Goal: Information Seeking & Learning: Learn about a topic

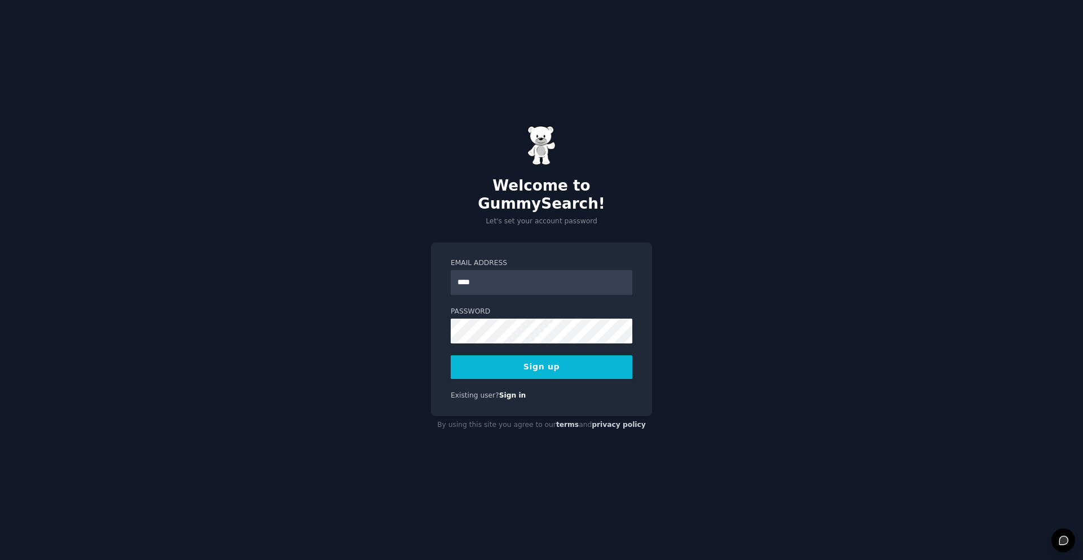
type input "**********"
click at [451, 355] on button "Sign up" at bounding box center [542, 367] width 182 height 24
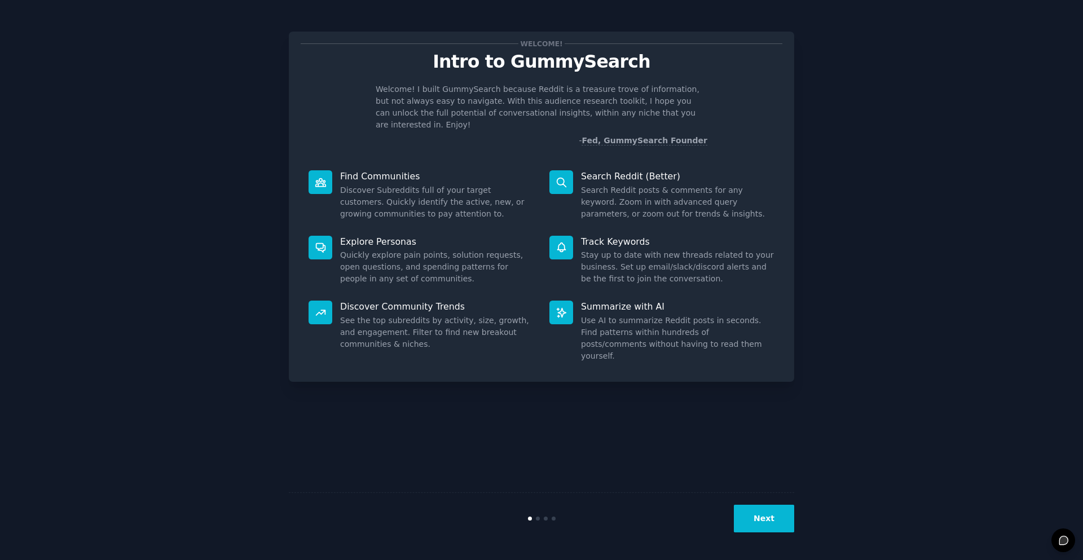
click at [763, 525] on button "Next" at bounding box center [764, 519] width 60 height 28
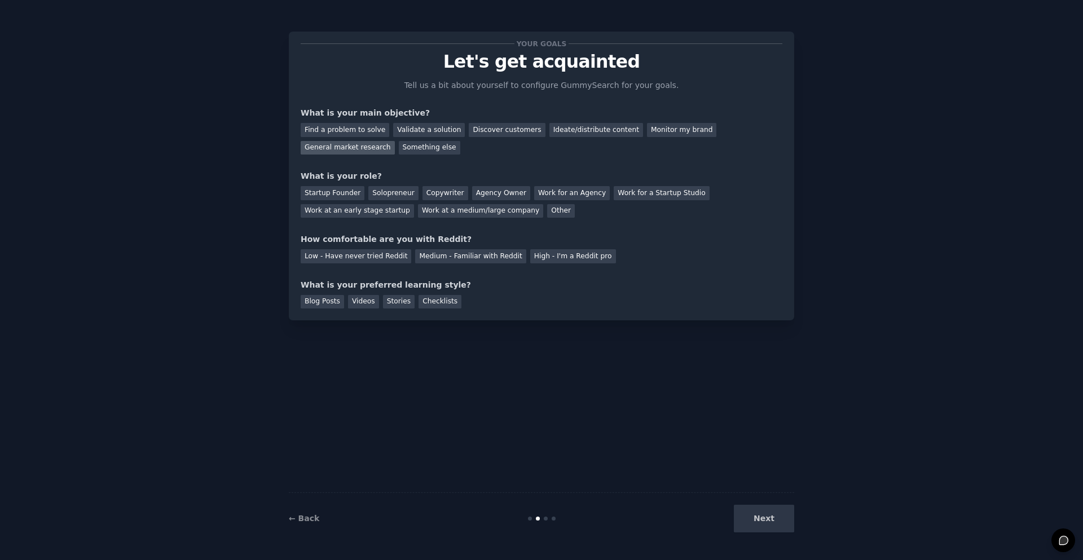
click at [374, 151] on div "General market research" at bounding box center [348, 148] width 94 height 14
click at [403, 194] on div "Solopreneur" at bounding box center [393, 193] width 50 height 14
click at [453, 258] on div "Medium - Familiar with Reddit" at bounding box center [470, 256] width 111 height 14
click at [328, 306] on div "Blog Posts" at bounding box center [322, 302] width 43 height 14
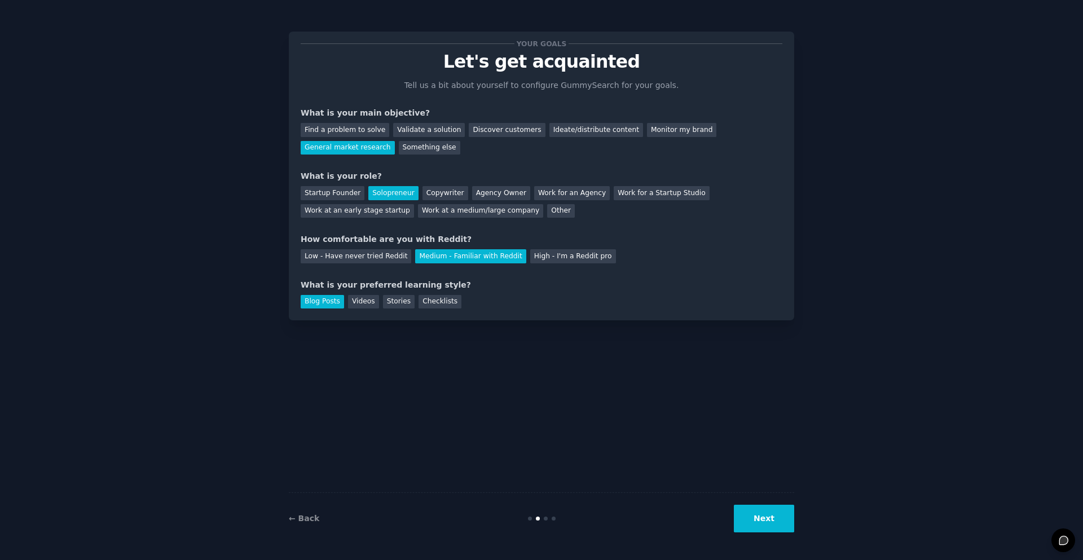
click at [771, 523] on button "Next" at bounding box center [764, 519] width 60 height 28
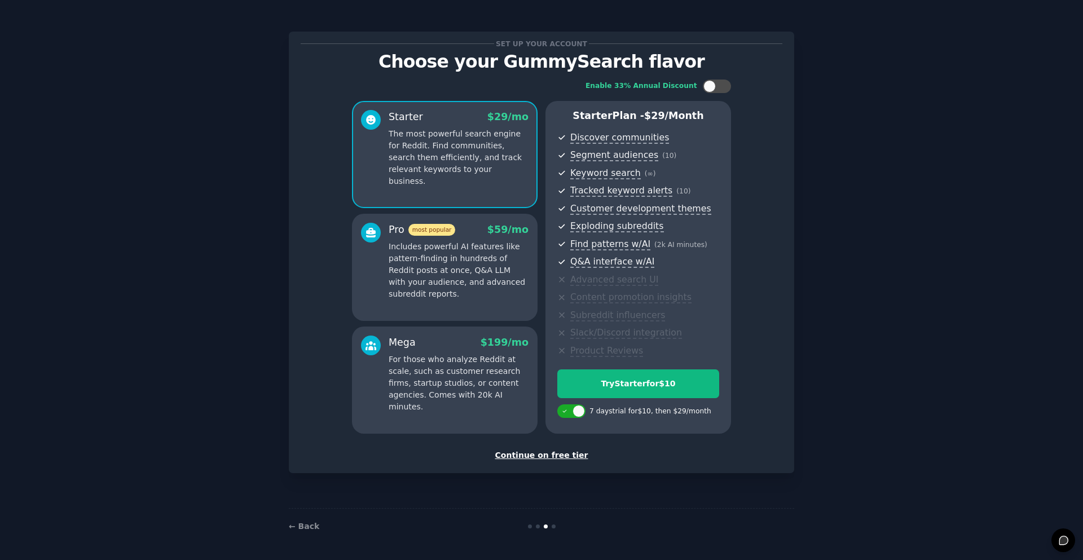
click at [571, 459] on div "Continue on free tier" at bounding box center [542, 456] width 482 height 12
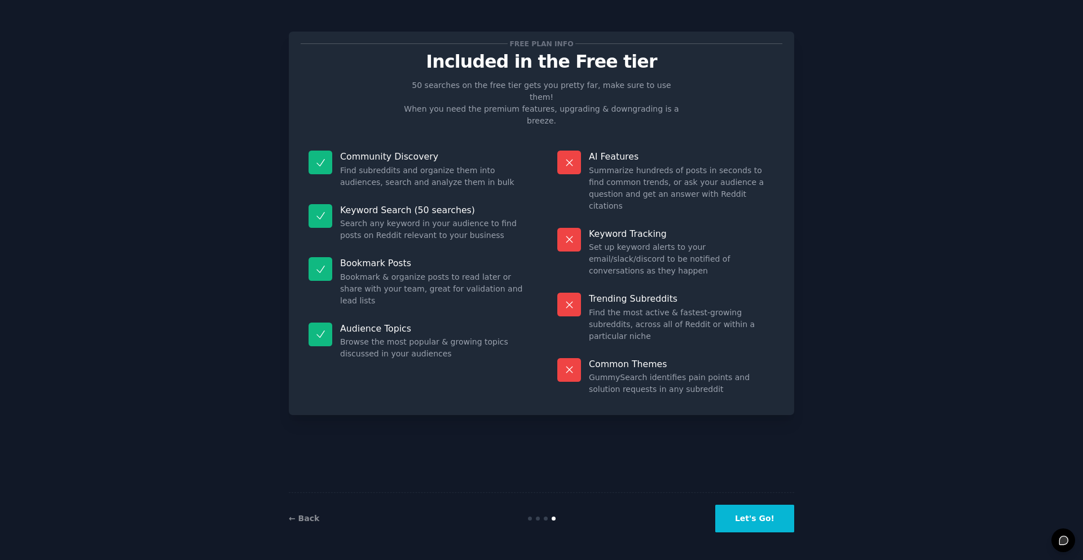
click at [740, 522] on button "Let's Go!" at bounding box center [754, 519] width 79 height 28
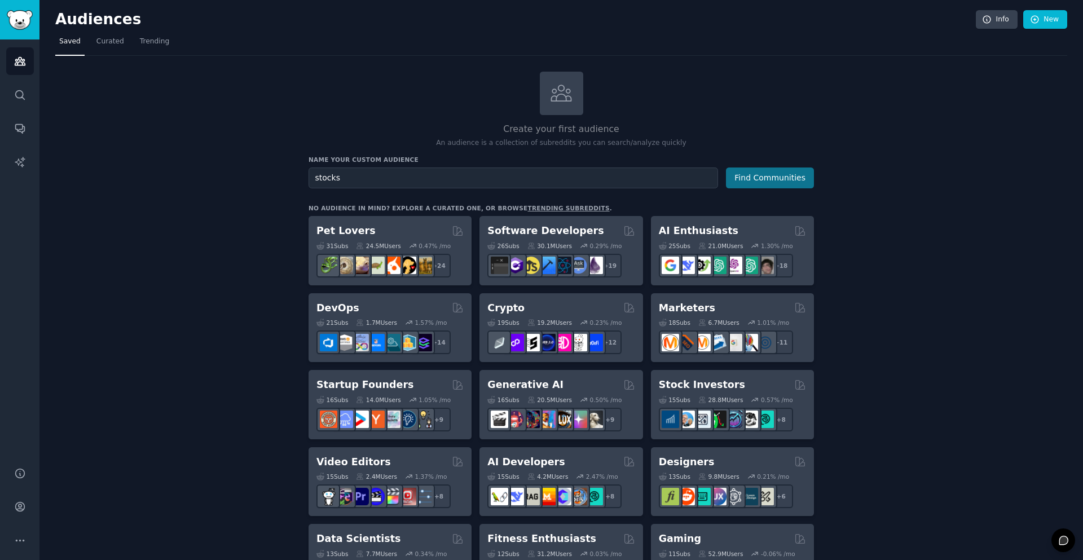
type input "stocks"
click at [784, 177] on button "Find Communities" at bounding box center [770, 178] width 88 height 21
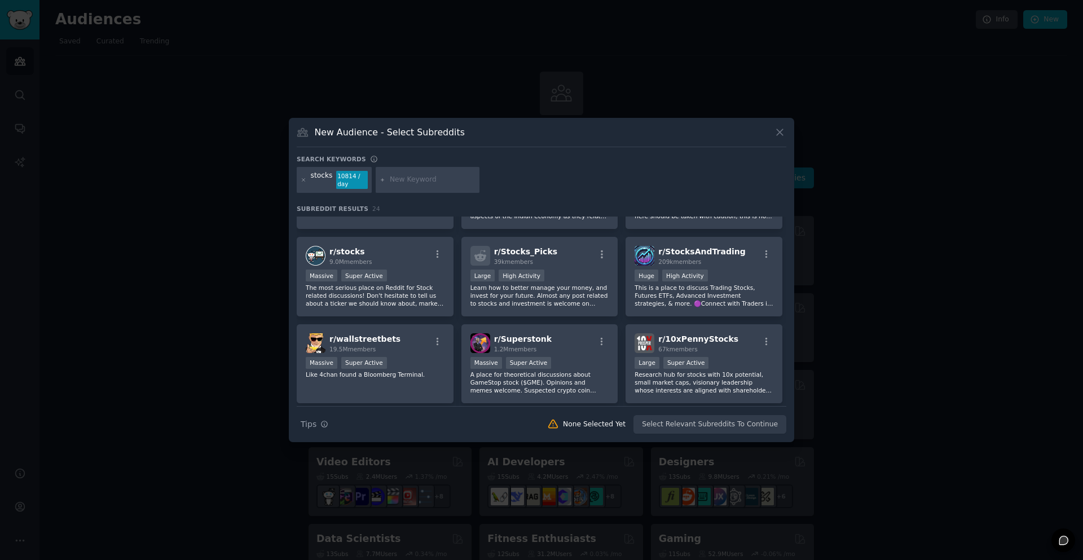
scroll to position [72, 0]
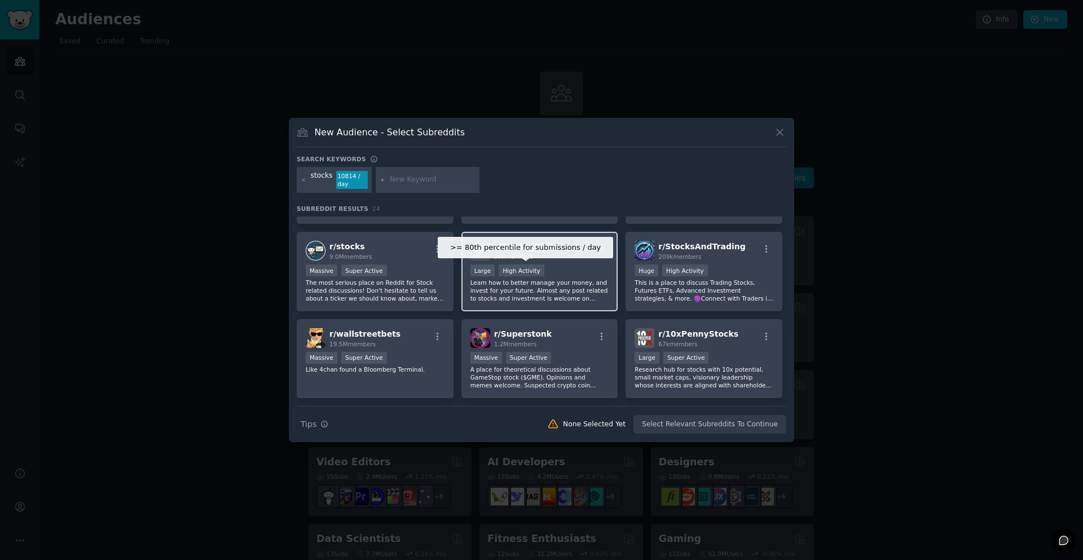
click at [524, 271] on div "High Activity" at bounding box center [522, 271] width 46 height 12
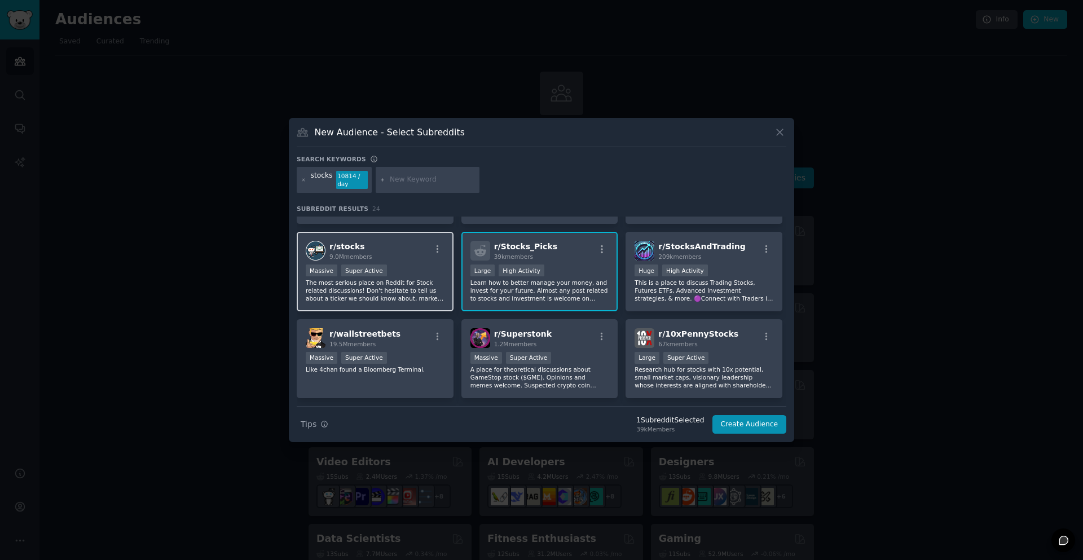
click at [428, 271] on div ">= 95th percentile for submissions / day Massive Super Active" at bounding box center [375, 272] width 139 height 14
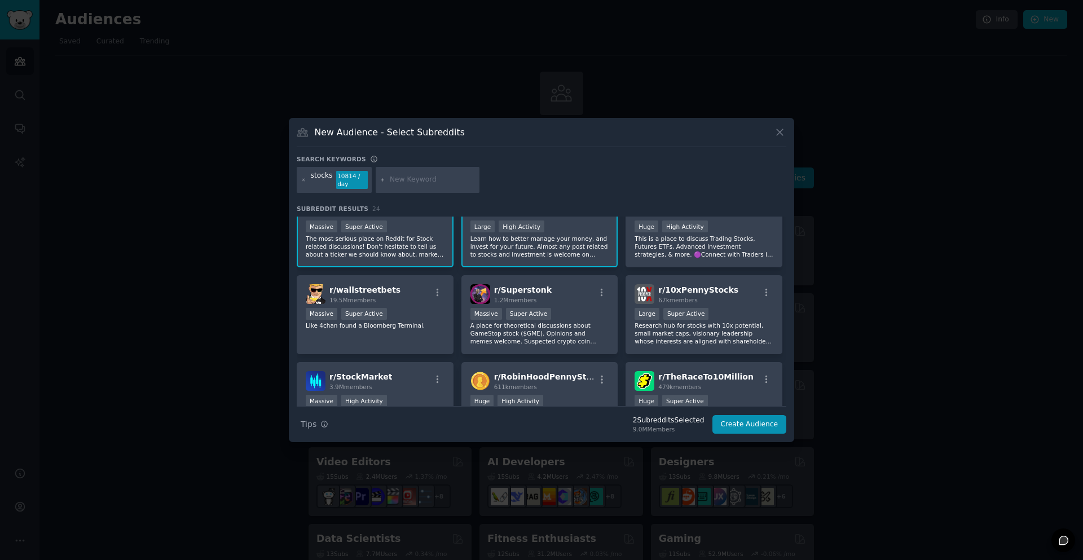
scroll to position [121, 0]
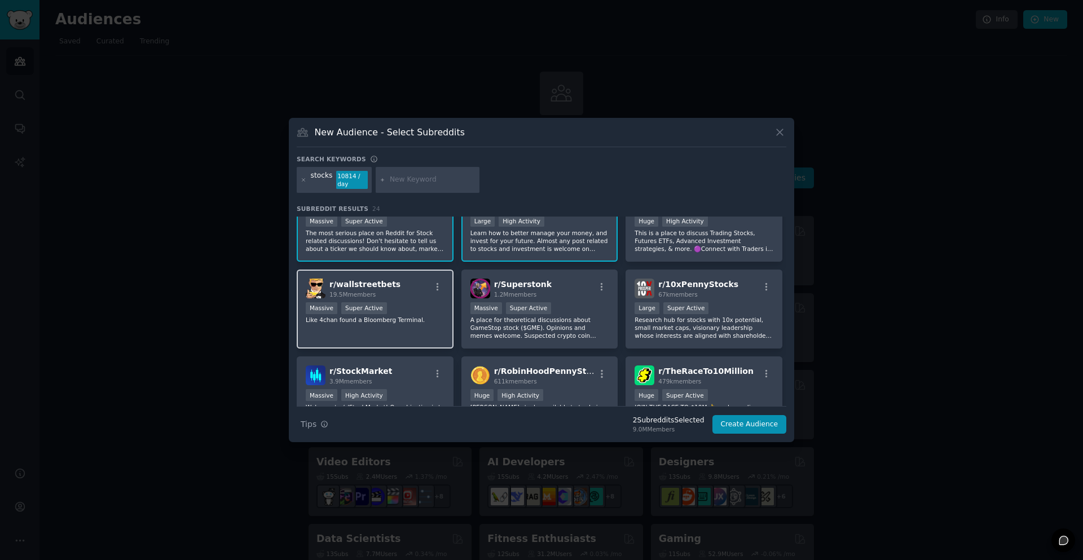
click at [419, 309] on div ">= 95th percentile for submissions / day Massive Super Active" at bounding box center [375, 309] width 139 height 14
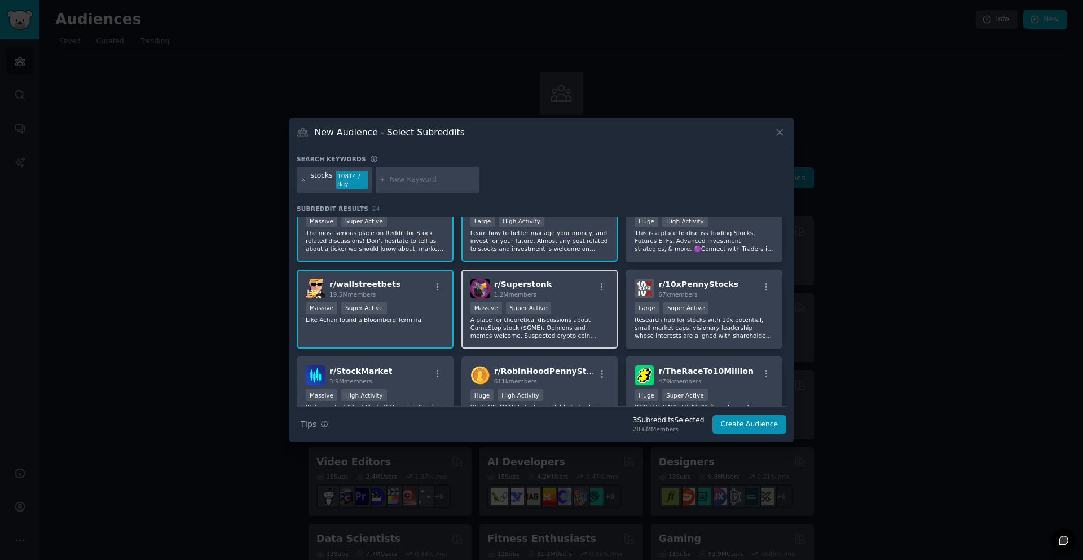
click at [566, 311] on div ">= 95th percentile for submissions / day Massive Super Active" at bounding box center [539, 309] width 139 height 14
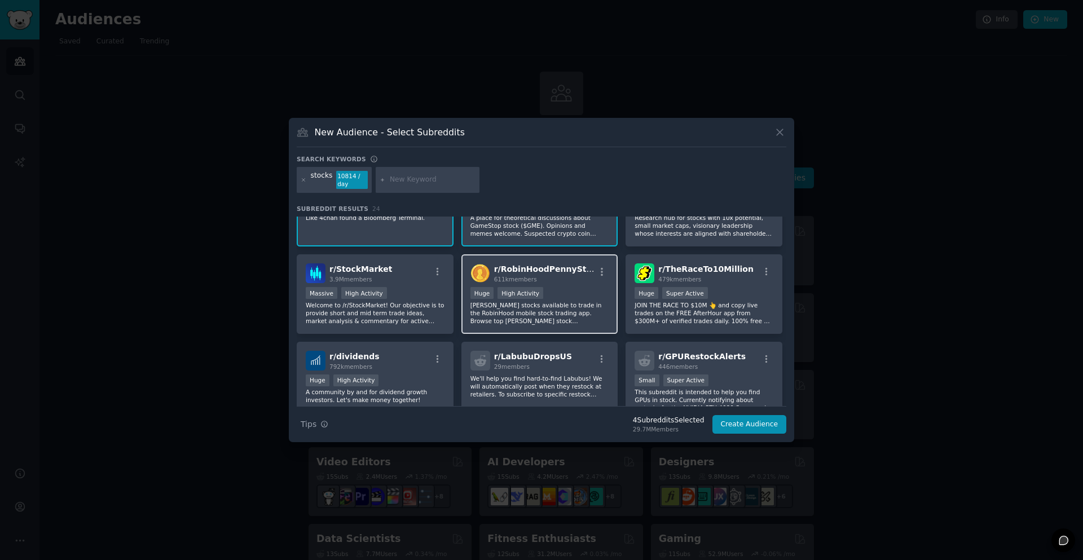
scroll to position [224, 0]
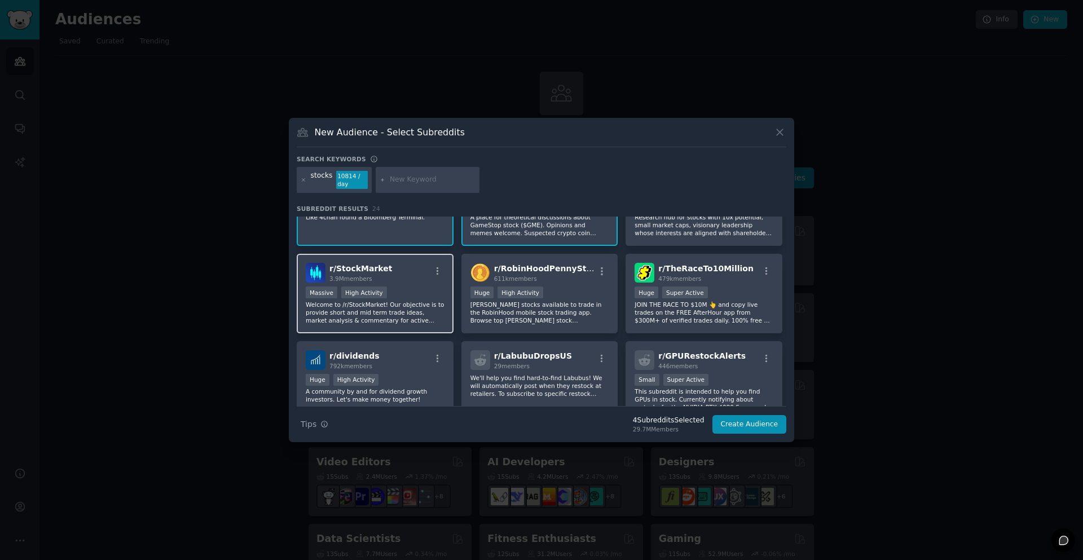
click at [403, 301] on p "Welcome to /r/StockMarket! Our objective is to provide short and mid term trade…" at bounding box center [375, 313] width 139 height 24
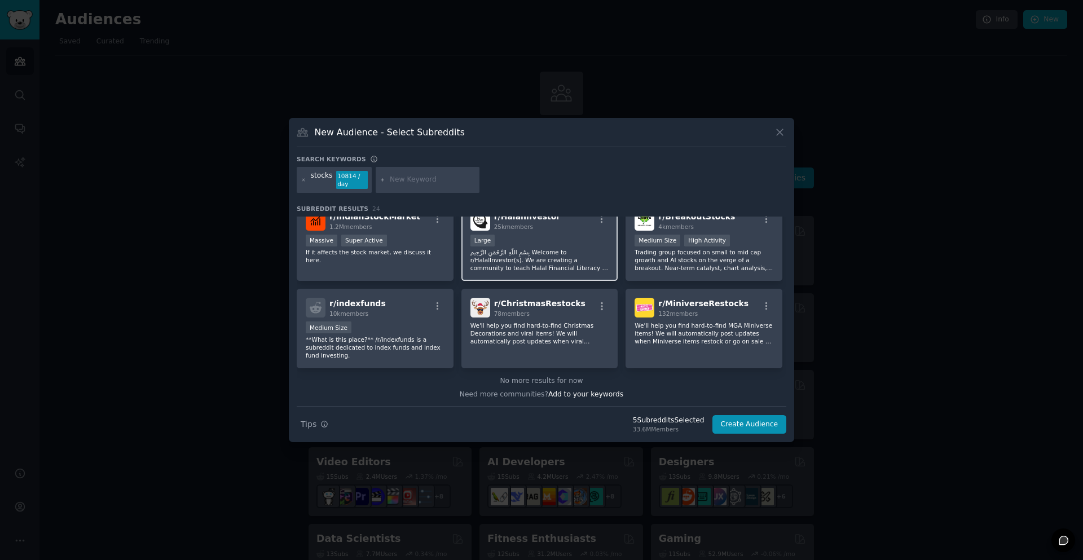
scroll to position [539, 0]
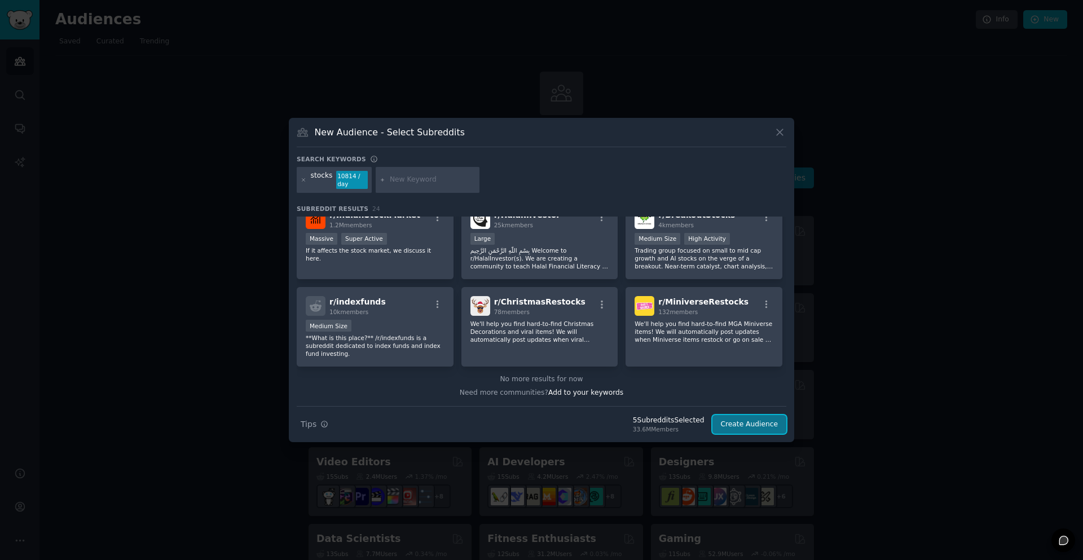
click at [735, 424] on button "Create Audience" at bounding box center [749, 424] width 74 height 19
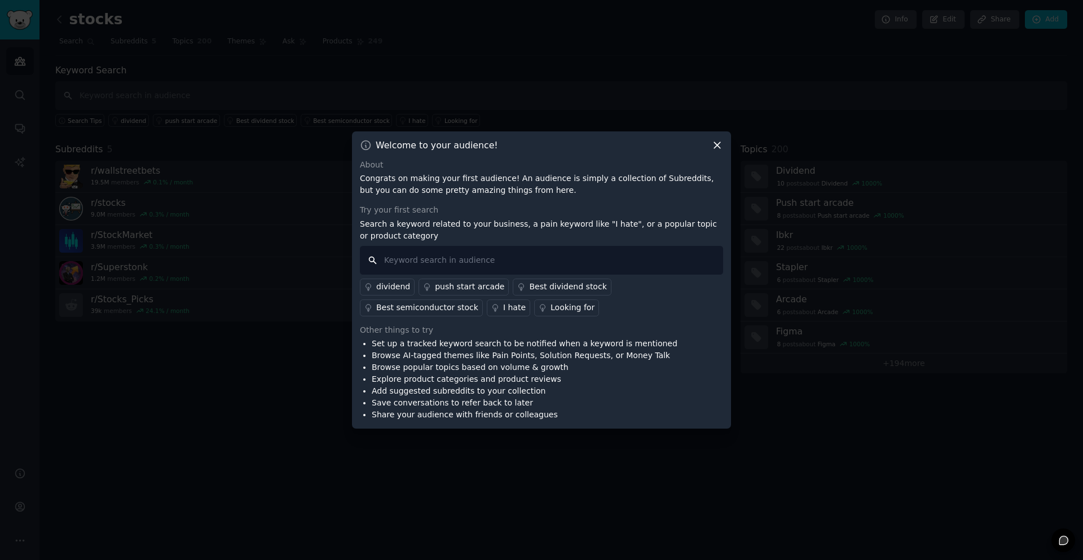
click at [440, 259] on input "text" at bounding box center [541, 260] width 363 height 29
type input "what are some stocks discussed [DATE]"
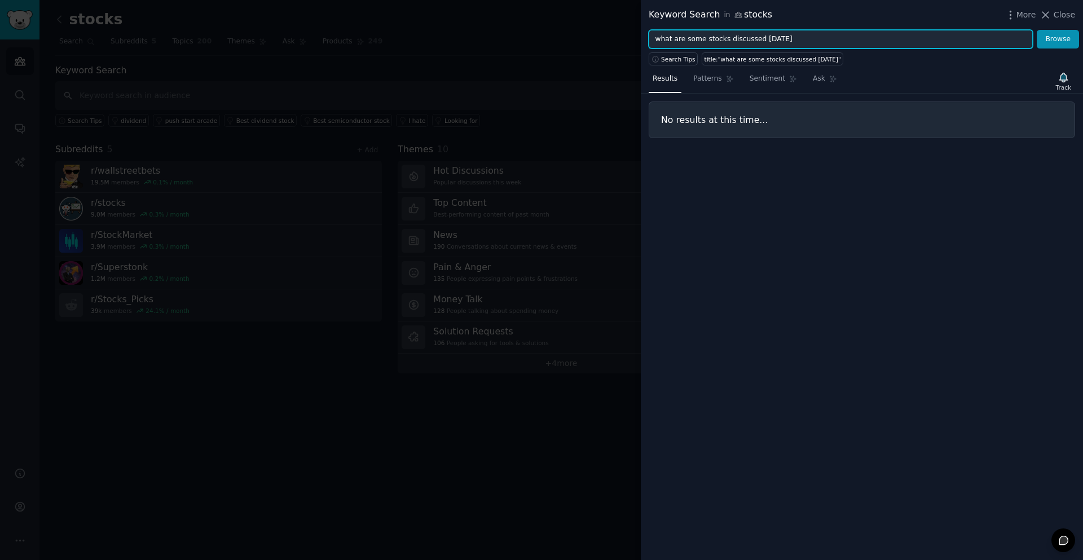
click at [799, 44] on input "what are some stocks discussed [DATE]" at bounding box center [841, 39] width 384 height 19
type input "buy"
click at [1037, 30] on button "Browse" at bounding box center [1058, 39] width 42 height 19
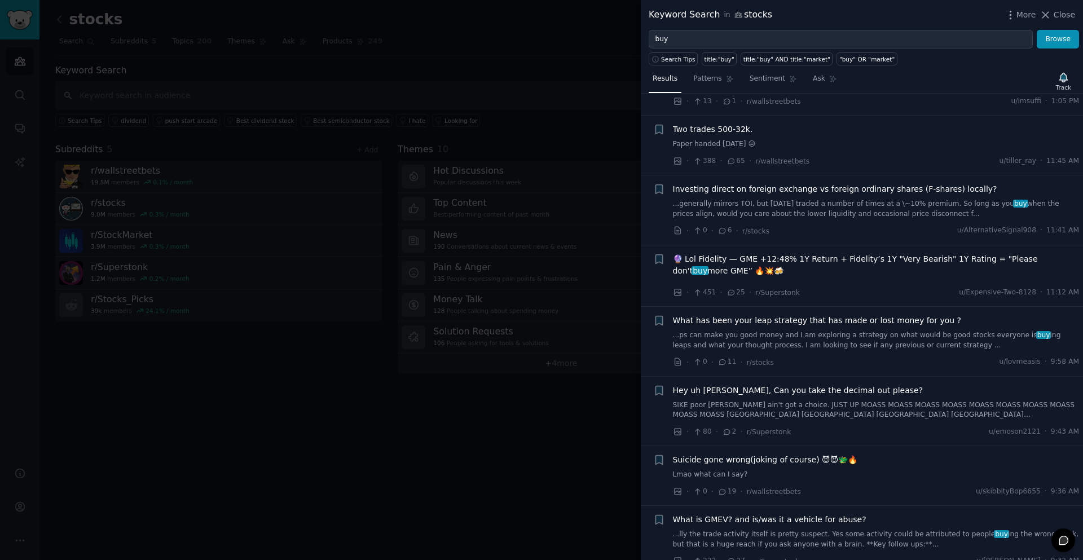
scroll to position [1207, 0]
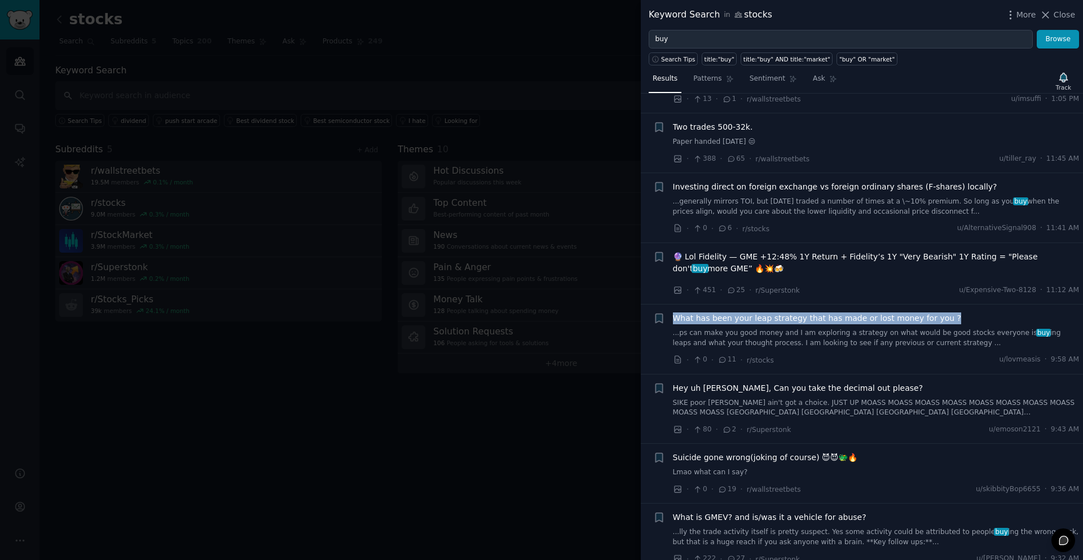
click at [750, 312] on span "What has been your leap strategy that has made or lost money for you ?" at bounding box center [817, 318] width 289 height 12
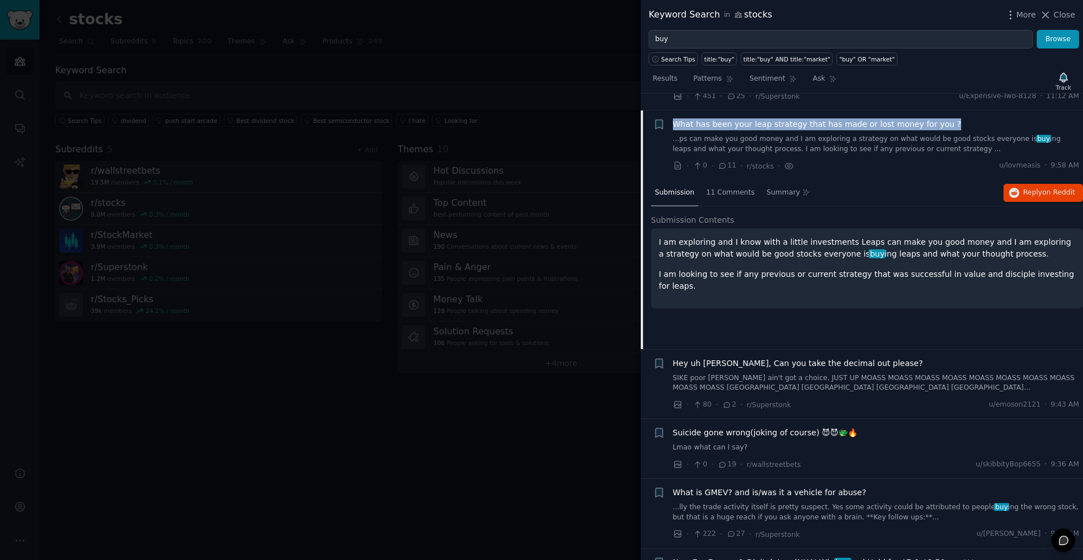
scroll to position [1406, 0]
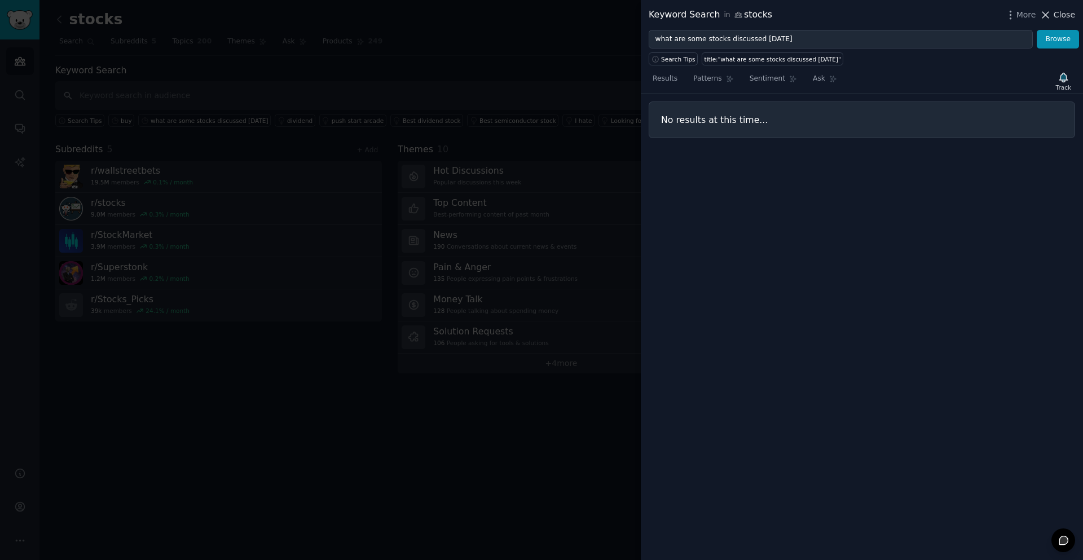
click at [1059, 17] on span "Close" at bounding box center [1064, 15] width 21 height 12
